Goal: Information Seeking & Learning: Learn about a topic

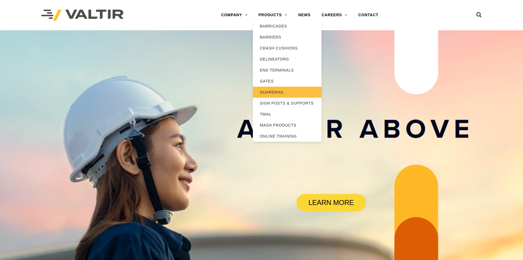
click at [285, 91] on link "GUARDRAIL" at bounding box center [287, 92] width 69 height 11
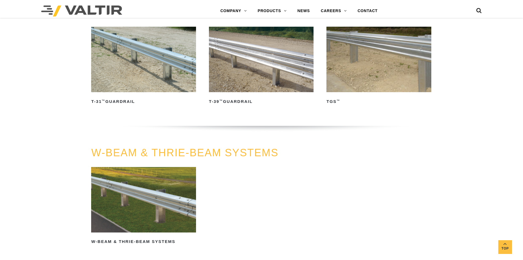
scroll to position [295, 0]
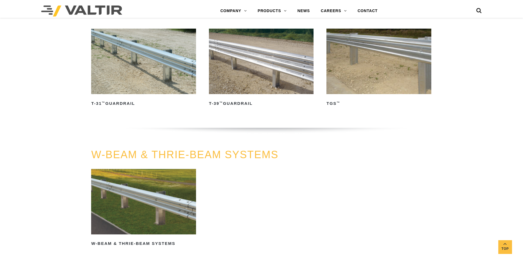
click at [166, 81] on img at bounding box center [143, 61] width 105 height 65
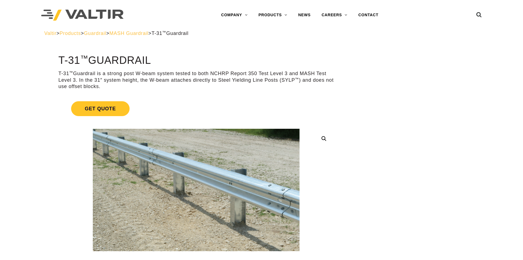
click at [144, 32] on span "MASH Guardrail" at bounding box center [128, 32] width 39 height 5
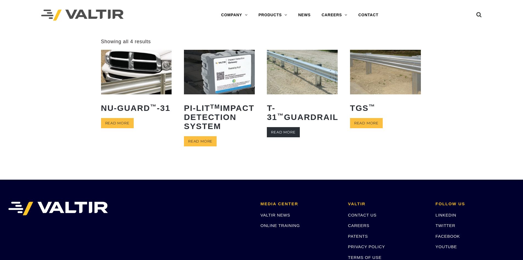
click at [293, 132] on link "Read more" at bounding box center [283, 132] width 33 height 10
click at [274, 126] on li "T-31 ™ Guardrail Read more" at bounding box center [302, 93] width 71 height 87
click at [276, 134] on link "Read more" at bounding box center [283, 132] width 33 height 10
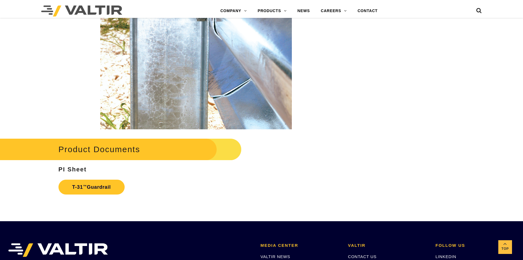
scroll to position [902, 0]
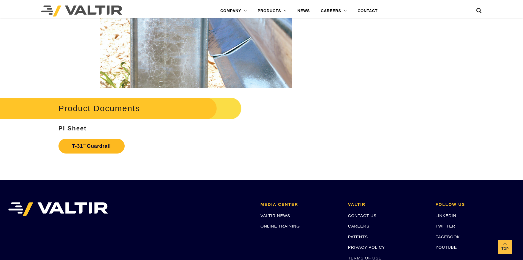
click at [66, 146] on link "T-31 ™ Guardrail" at bounding box center [92, 145] width 66 height 15
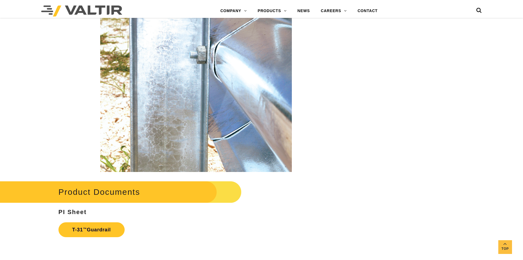
scroll to position [900, 0]
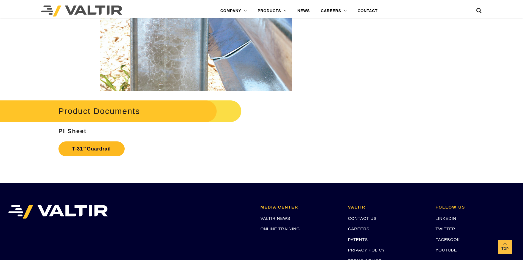
click at [80, 146] on link "T-31 ™ Guardrail" at bounding box center [92, 148] width 66 height 15
